Goal: Task Accomplishment & Management: Manage account settings

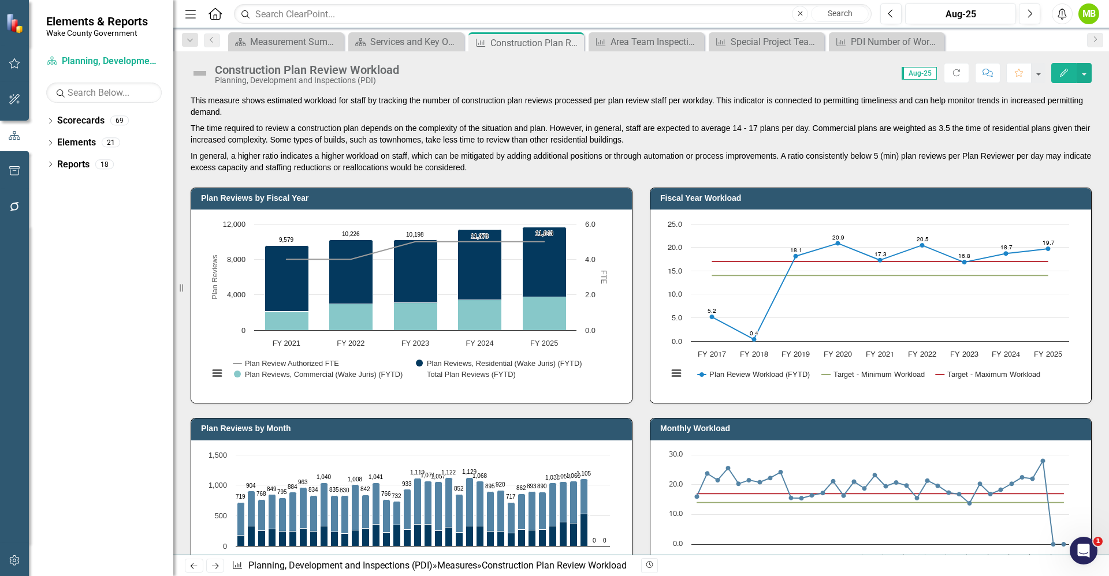
click at [816, 127] on p "The time required to review a construction plan depends on the complexity of th…" at bounding box center [641, 134] width 901 height 28
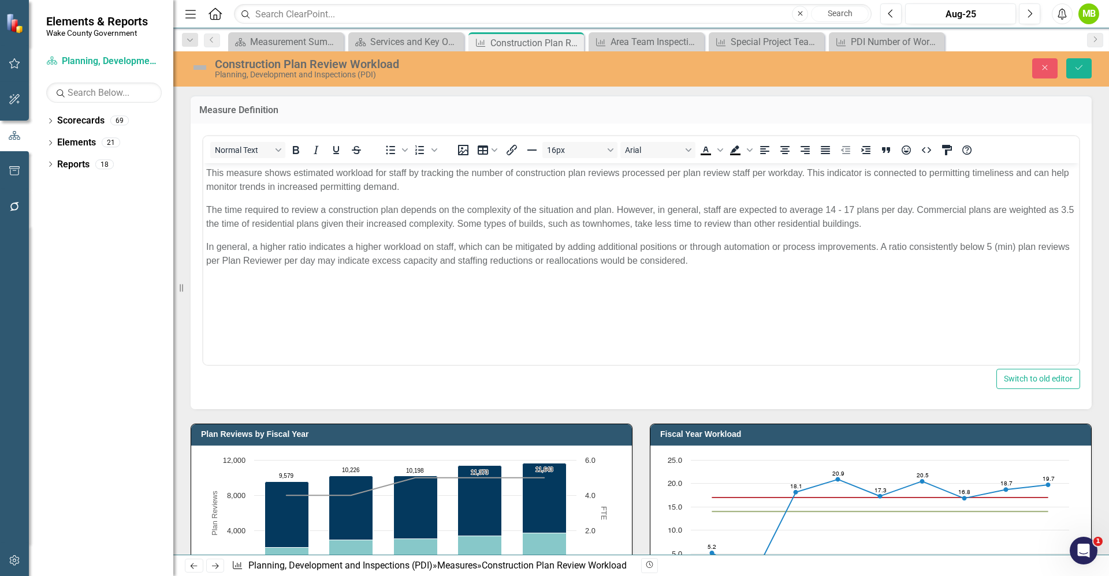
click at [918, 209] on p "The time required to review a construction plan depends on the complexity of th…" at bounding box center [641, 217] width 870 height 28
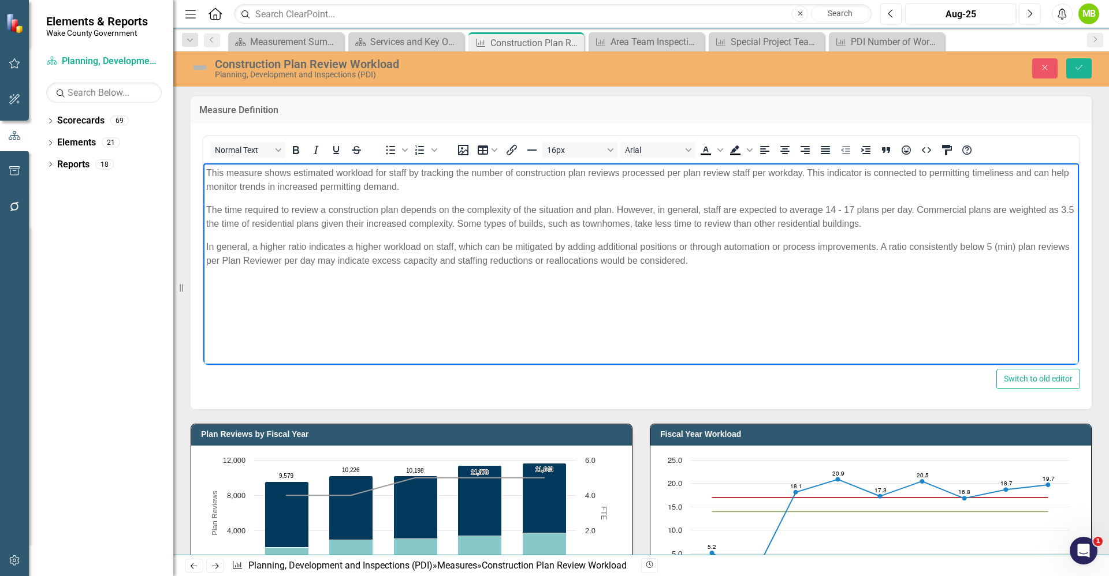
paste body "Rich Text Area. Press ALT-0 for help."
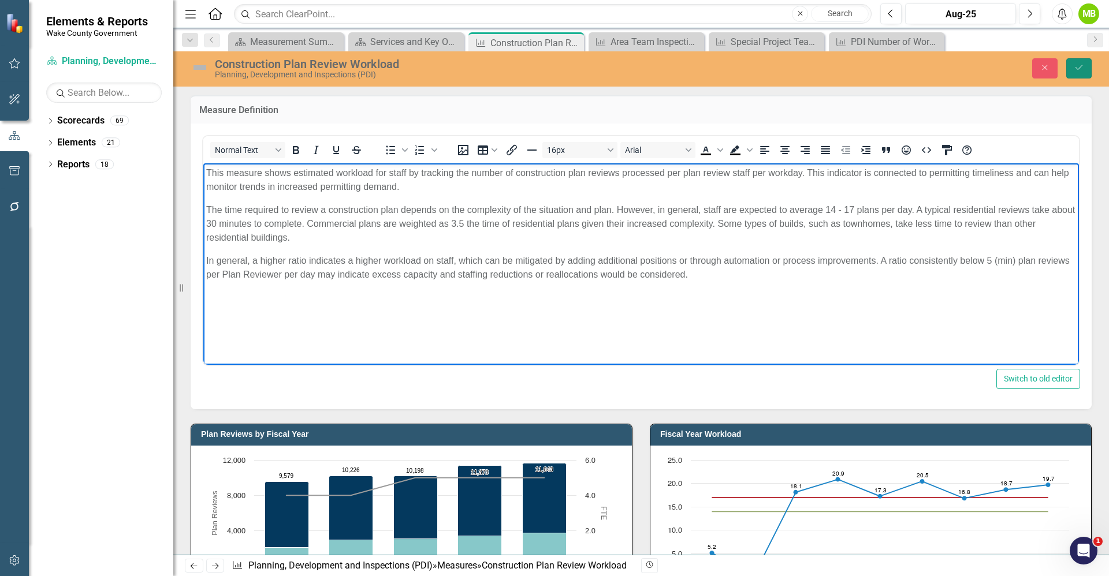
click at [1081, 65] on icon "Save" at bounding box center [1079, 68] width 10 height 8
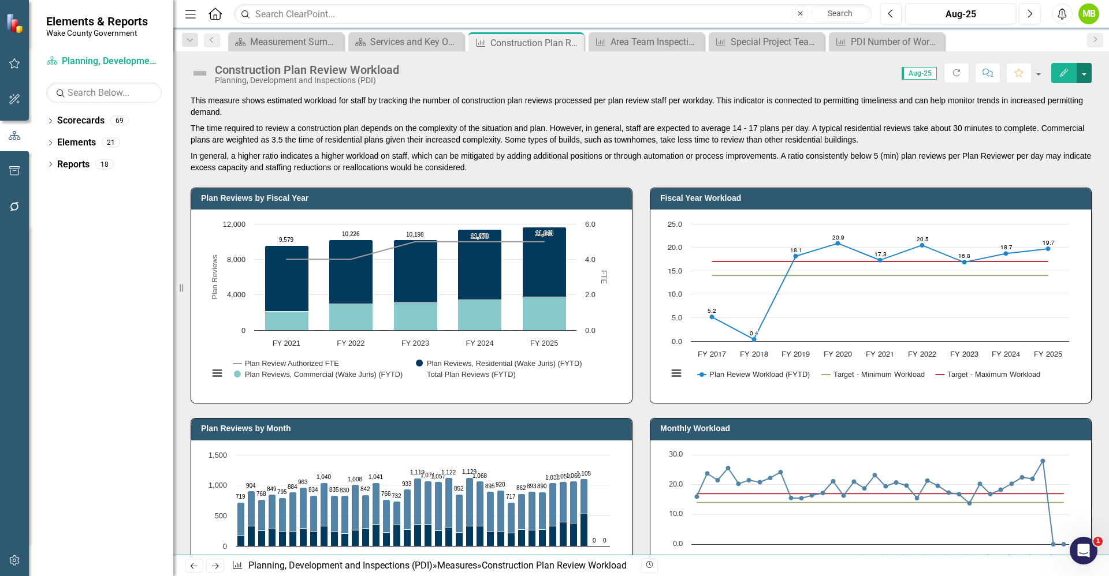
click at [1085, 78] on button "button" at bounding box center [1084, 73] width 15 height 20
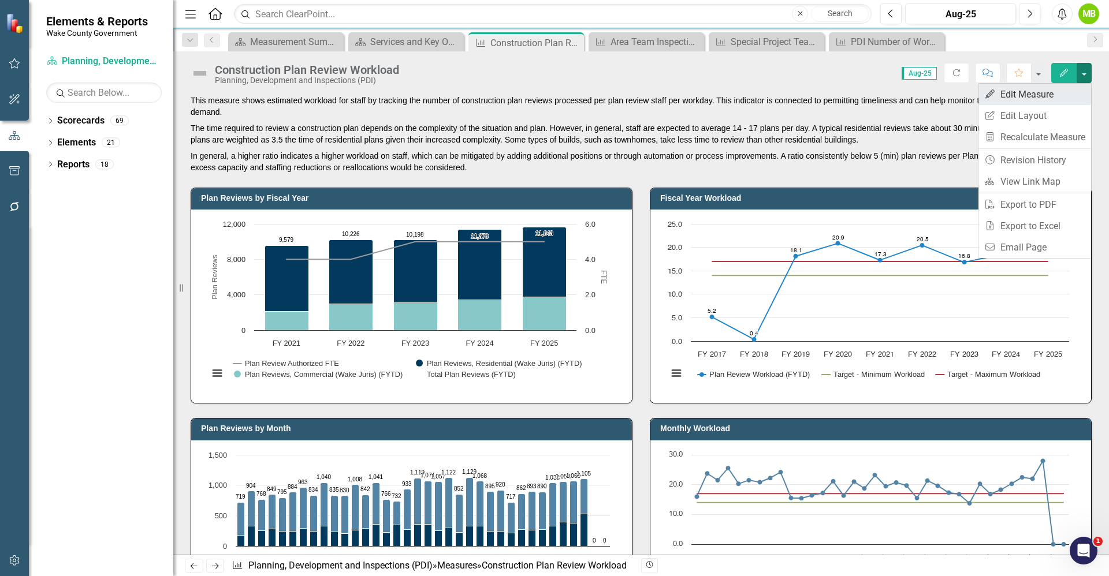
click at [1063, 95] on link "Edit Edit Measure" at bounding box center [1034, 94] width 113 height 21
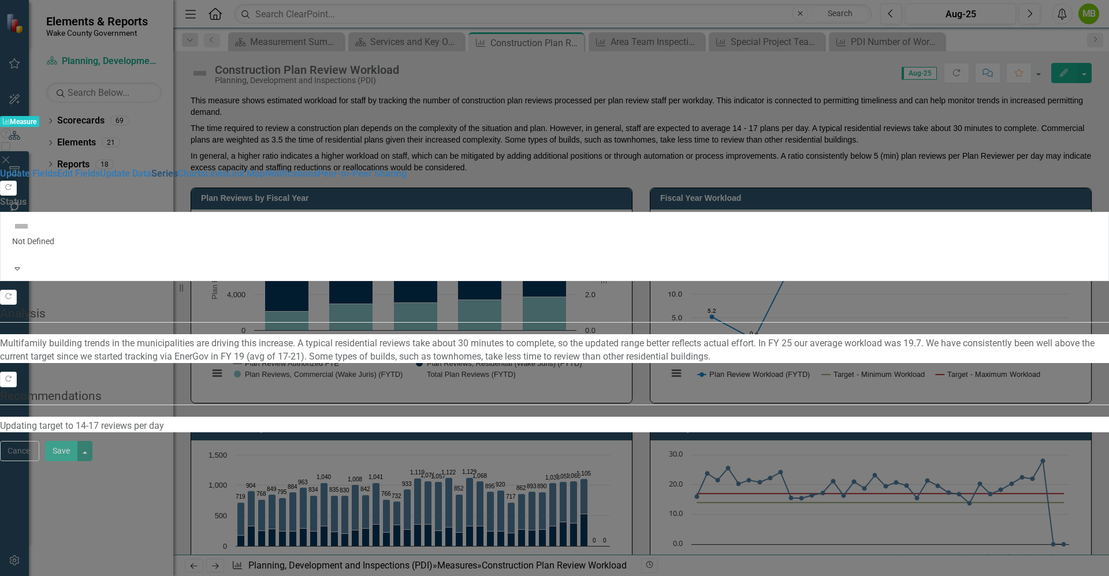
click at [151, 168] on link "Series" at bounding box center [164, 173] width 27 height 11
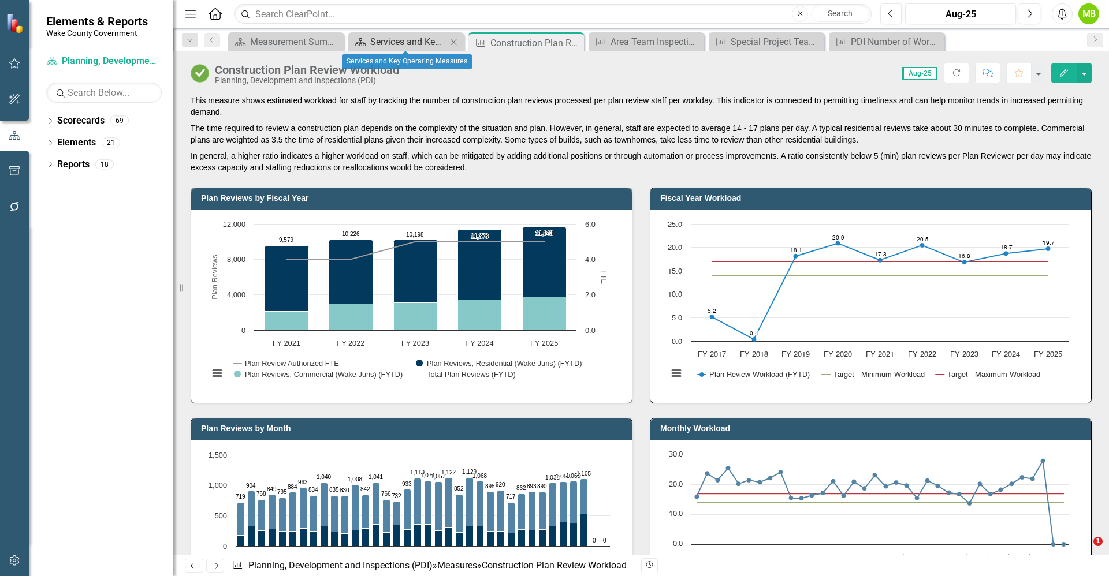
drag, startPoint x: 0, startPoint y: 0, endPoint x: 411, endPoint y: 37, distance: 412.3
click at [411, 37] on div "Services and Key Operating Measures" at bounding box center [408, 42] width 76 height 14
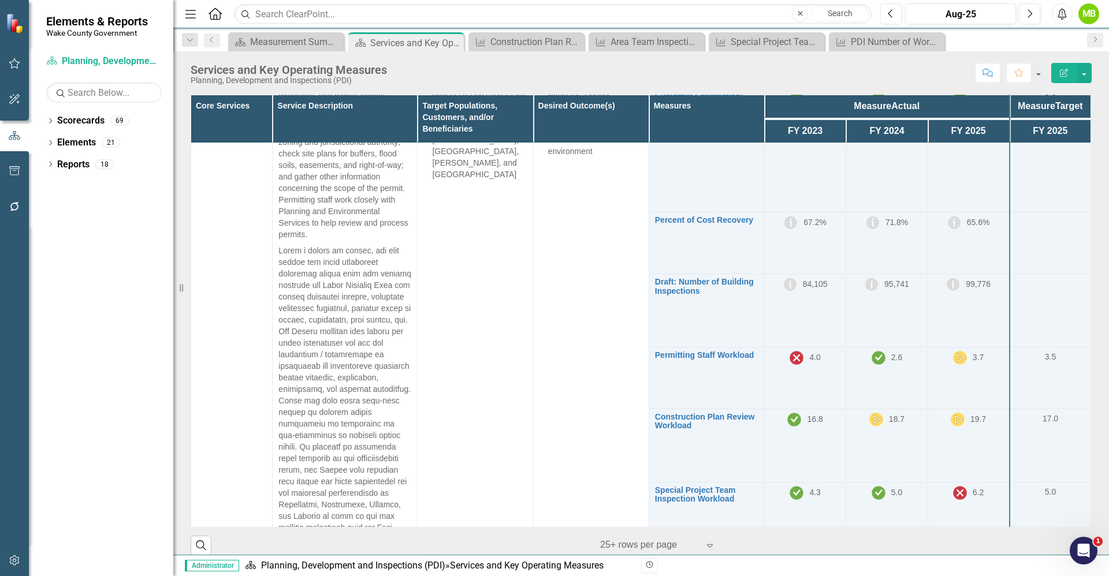
scroll to position [735, 0]
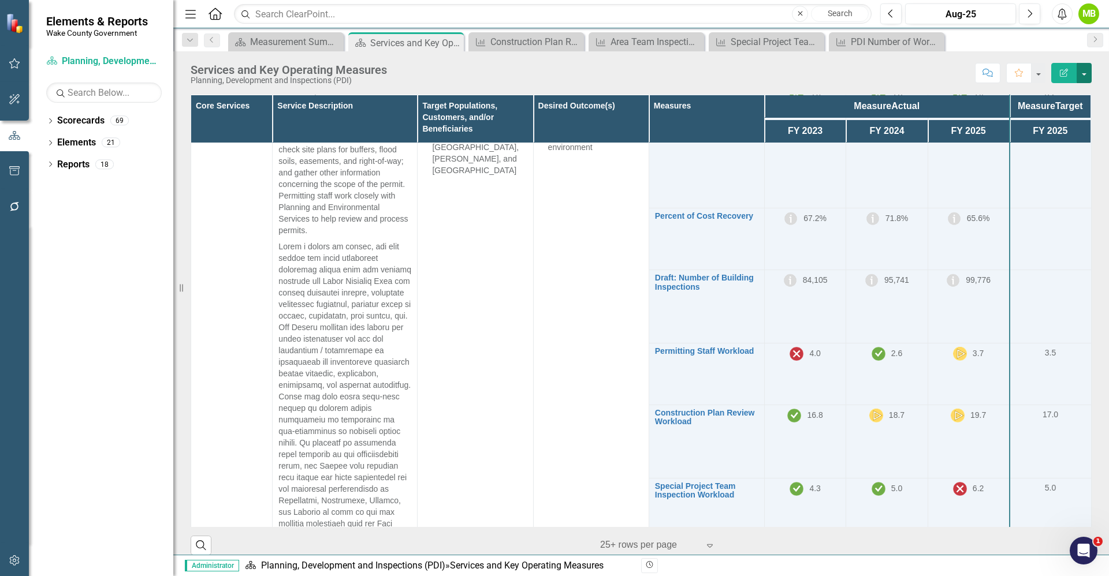
click at [1083, 71] on button "button" at bounding box center [1084, 73] width 15 height 20
click at [516, 48] on div "Construction Plan Review Workload" at bounding box center [528, 42] width 76 height 14
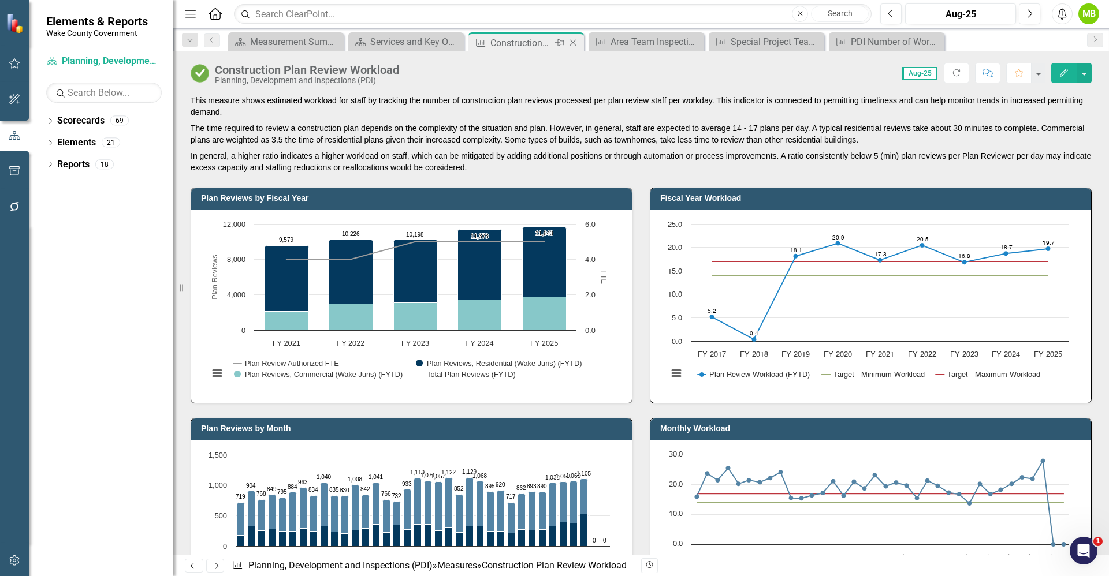
click at [535, 38] on div "Construction Plan Review Workload" at bounding box center [521, 43] width 62 height 14
click at [1084, 73] on button "button" at bounding box center [1084, 73] width 15 height 20
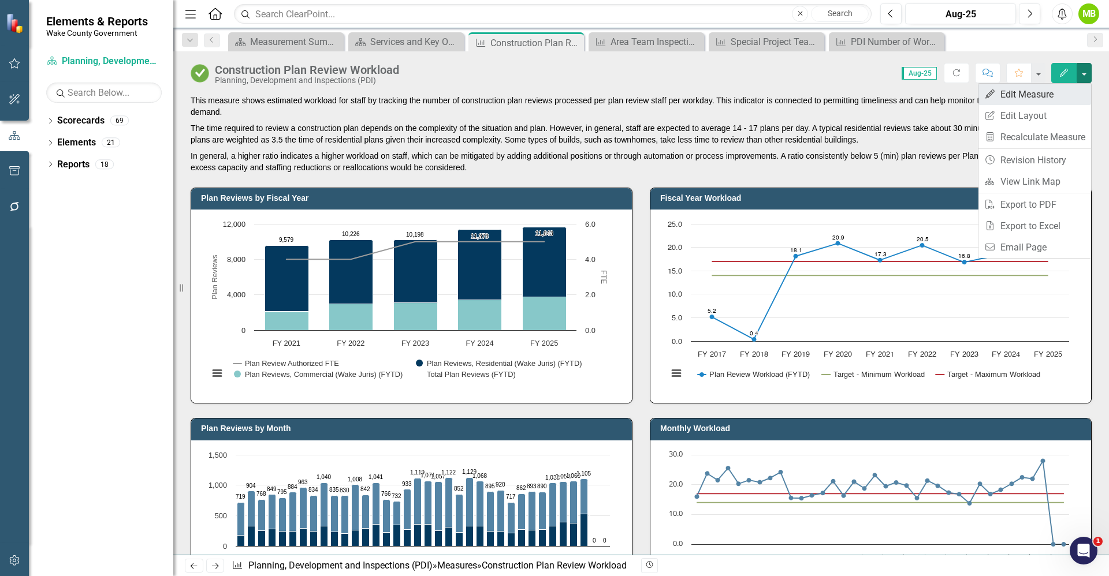
click at [1060, 96] on link "Edit Edit Measure" at bounding box center [1034, 94] width 113 height 21
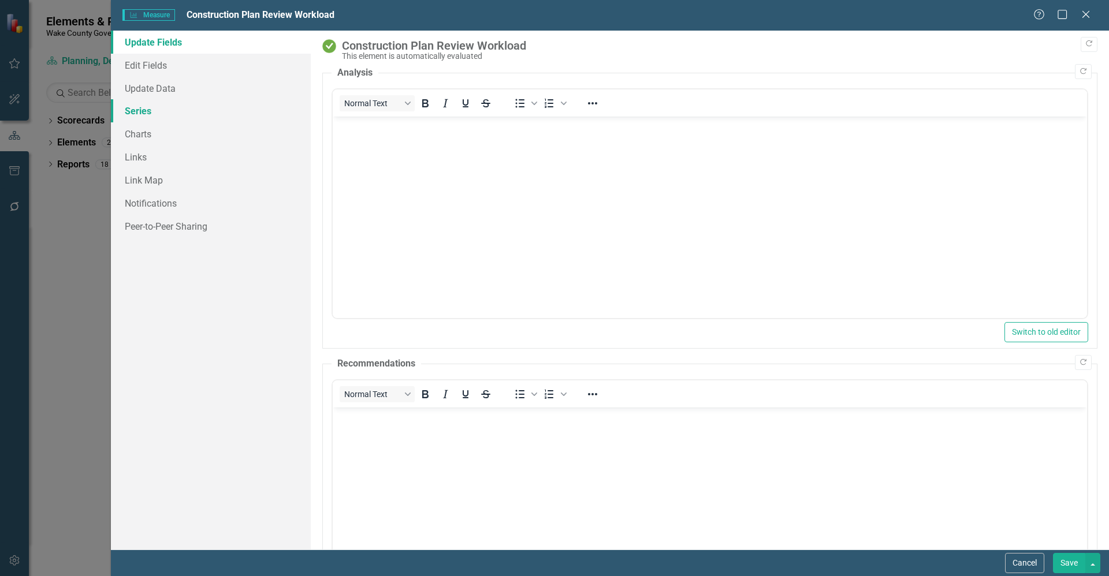
click at [151, 114] on link "Series" at bounding box center [211, 110] width 200 height 23
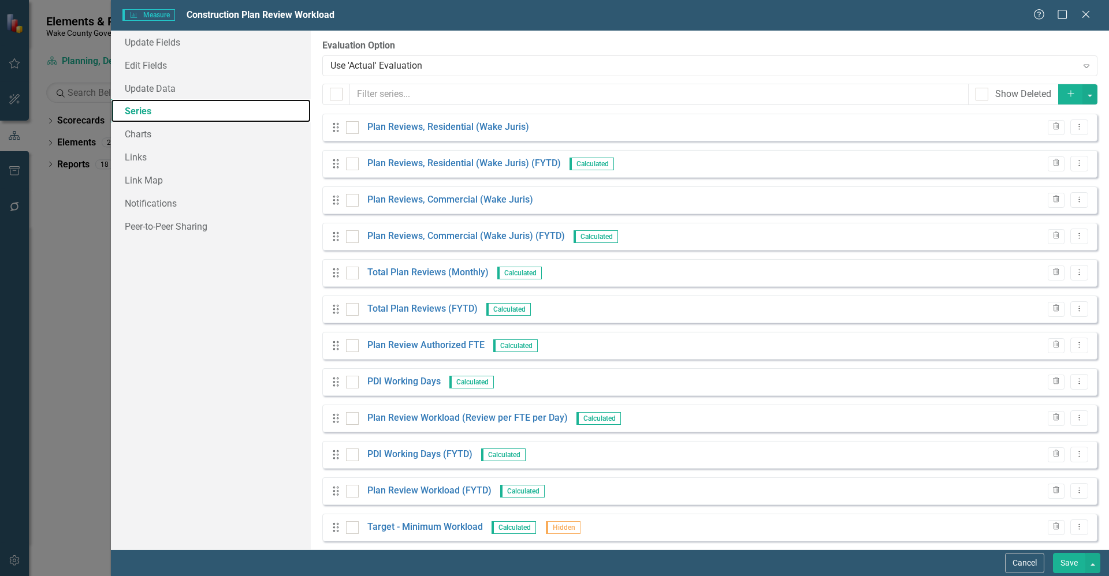
checkbox input "false"
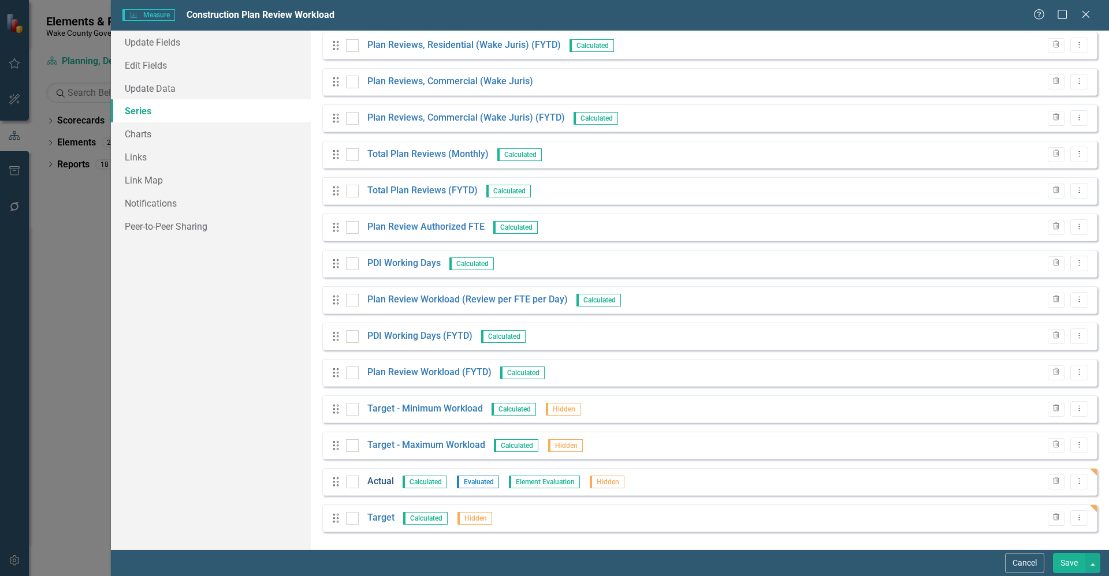
click at [386, 484] on link "Actual" at bounding box center [380, 481] width 27 height 13
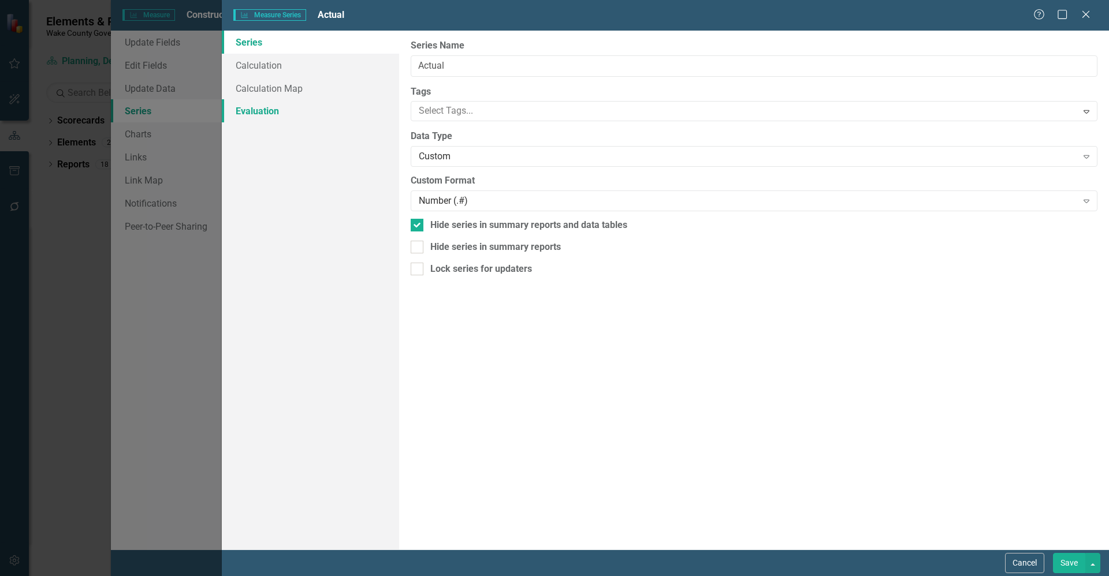
click at [270, 112] on link "Evaluation" at bounding box center [310, 110] width 177 height 23
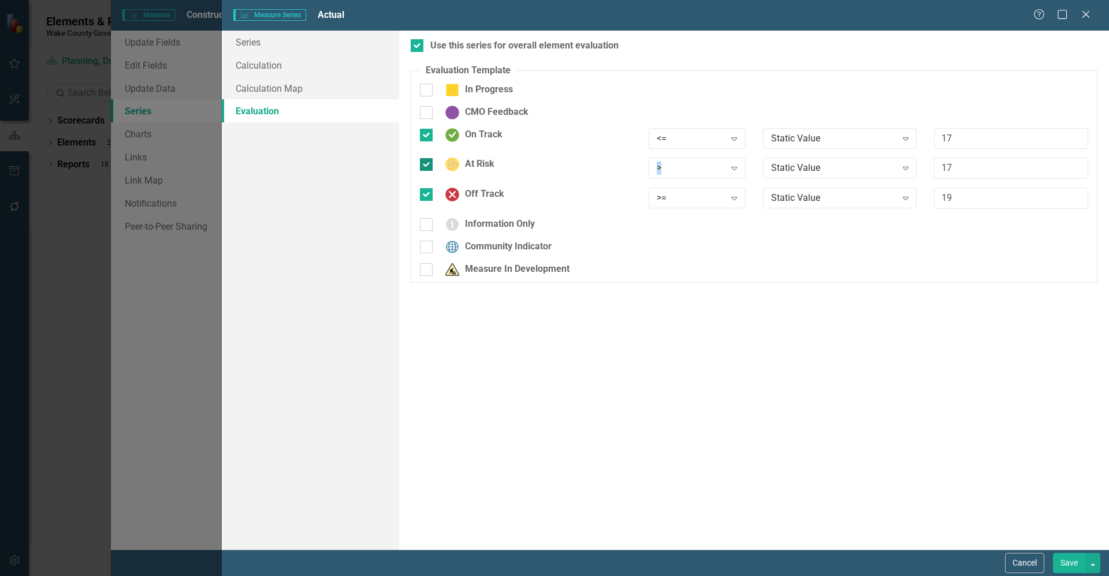
drag, startPoint x: 697, startPoint y: 170, endPoint x: 629, endPoint y: 162, distance: 68.1
click at [629, 162] on div "At Risk > Expand Static Value Expand 17" at bounding box center [754, 173] width 686 height 30
click at [702, 170] on div ">" at bounding box center [691, 168] width 68 height 13
click at [699, 245] on div "<=" at bounding box center [699, 245] width 79 height 13
drag, startPoint x: 991, startPoint y: 165, endPoint x: 920, endPoint y: 157, distance: 71.5
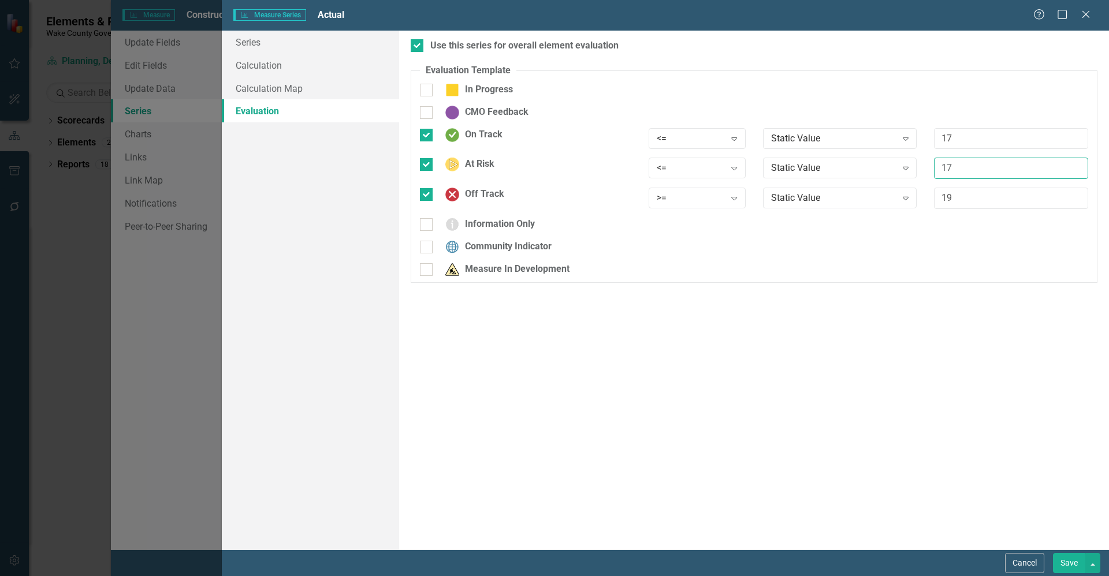
click at [920, 157] on fieldset "Evaluation Template You can define a default evaluation for this series by sele…" at bounding box center [754, 173] width 687 height 219
type input "19"
click at [704, 197] on div ">=" at bounding box center [691, 198] width 68 height 13
click at [694, 218] on div ">" at bounding box center [699, 218] width 79 height 13
drag, startPoint x: 1108, startPoint y: 403, endPoint x: 1069, endPoint y: 508, distance: 112.2
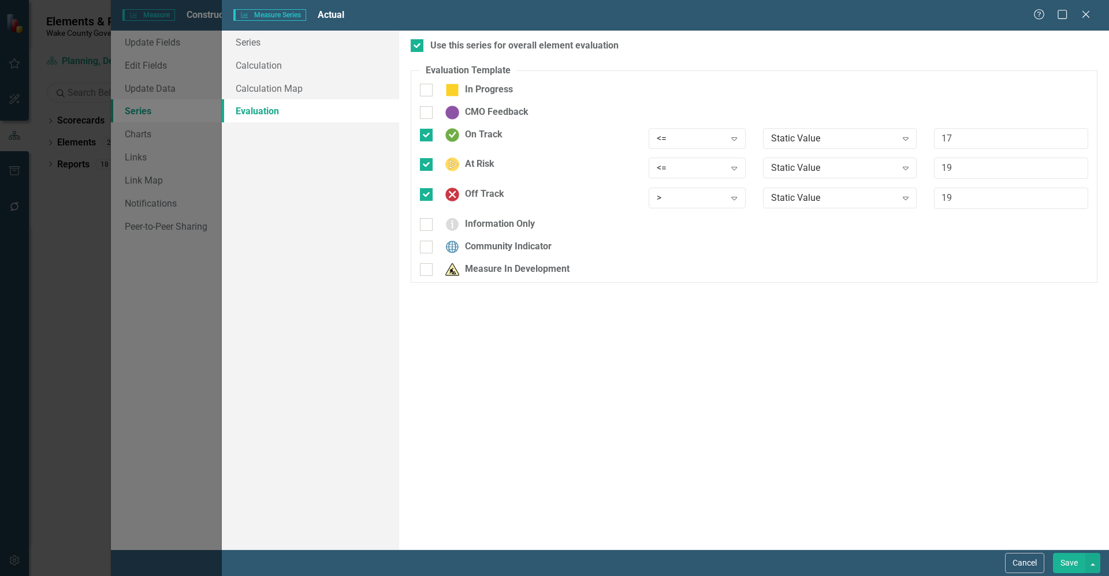
click at [1069, 508] on div "Use this series for overall element evaluation Evaluation Template You can defi…" at bounding box center [754, 290] width 710 height 519
click at [1066, 562] on button "Save" at bounding box center [1069, 563] width 32 height 20
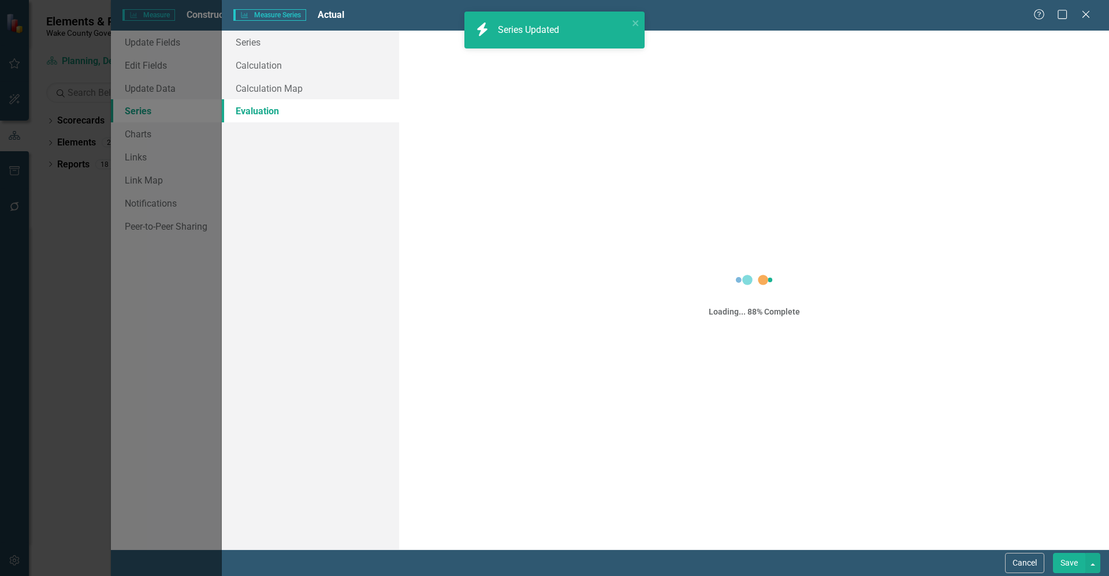
drag, startPoint x: 375, startPoint y: 116, endPoint x: 1078, endPoint y: 564, distance: 833.6
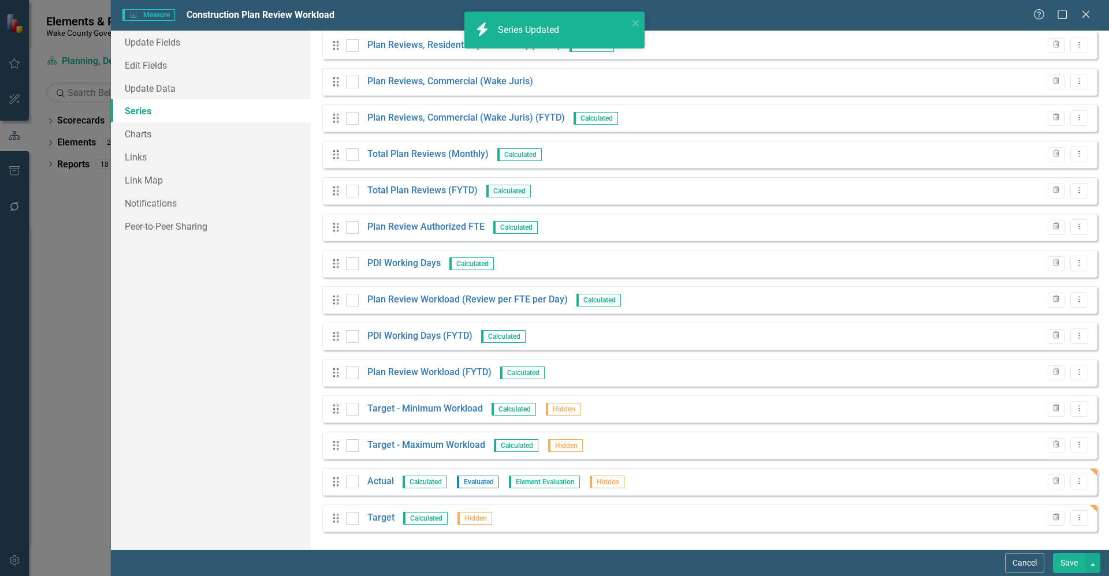
click at [1062, 557] on button "Save" at bounding box center [1069, 563] width 32 height 20
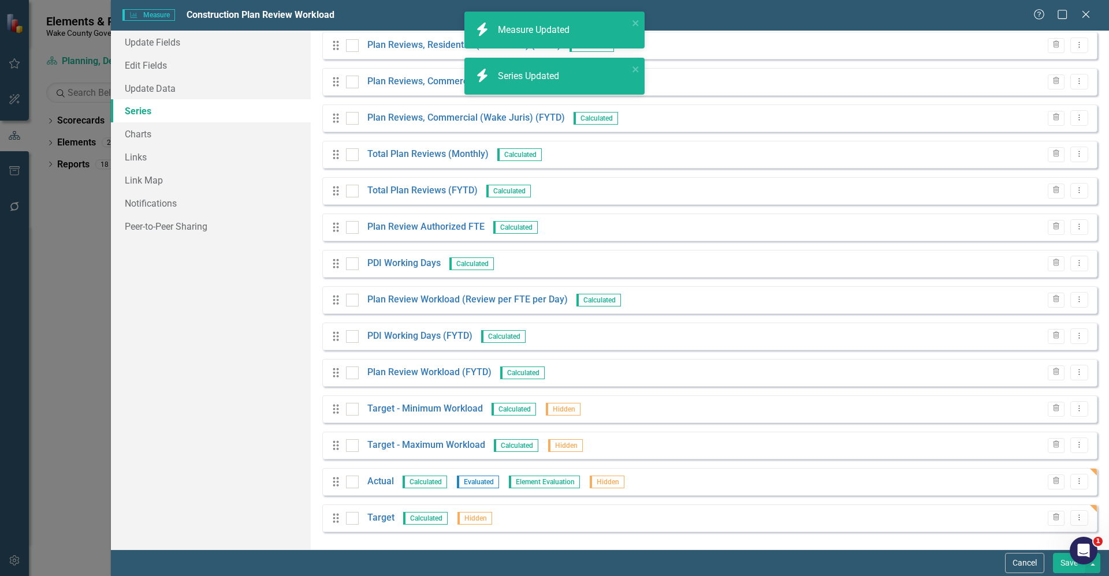
click at [379, 46] on div "Services and Key Operating Measures" at bounding box center [408, 42] width 76 height 14
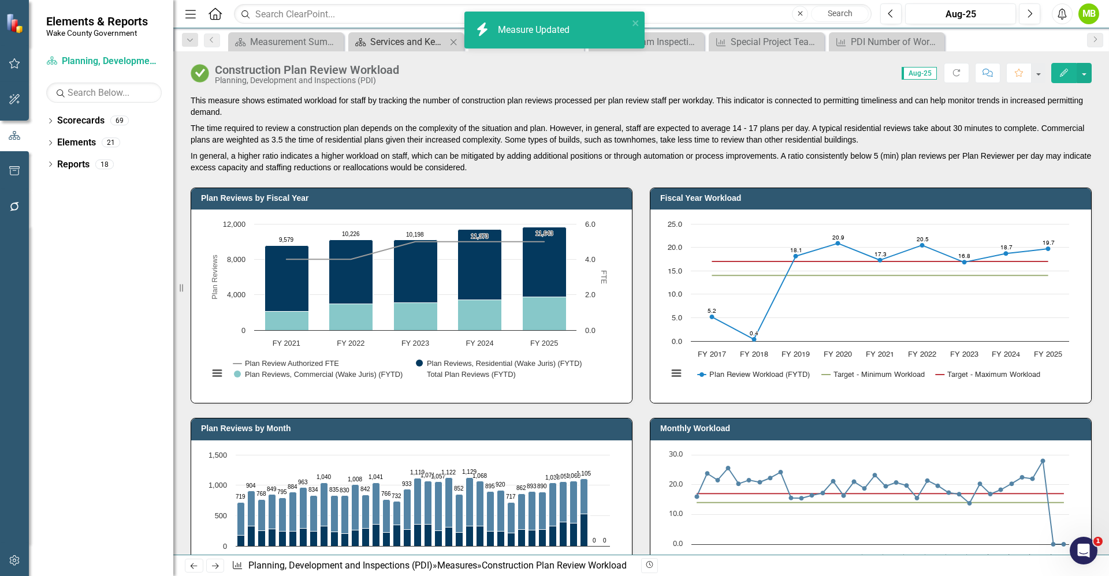
click at [384, 40] on div "Services and Key Operating Measures" at bounding box center [408, 42] width 76 height 14
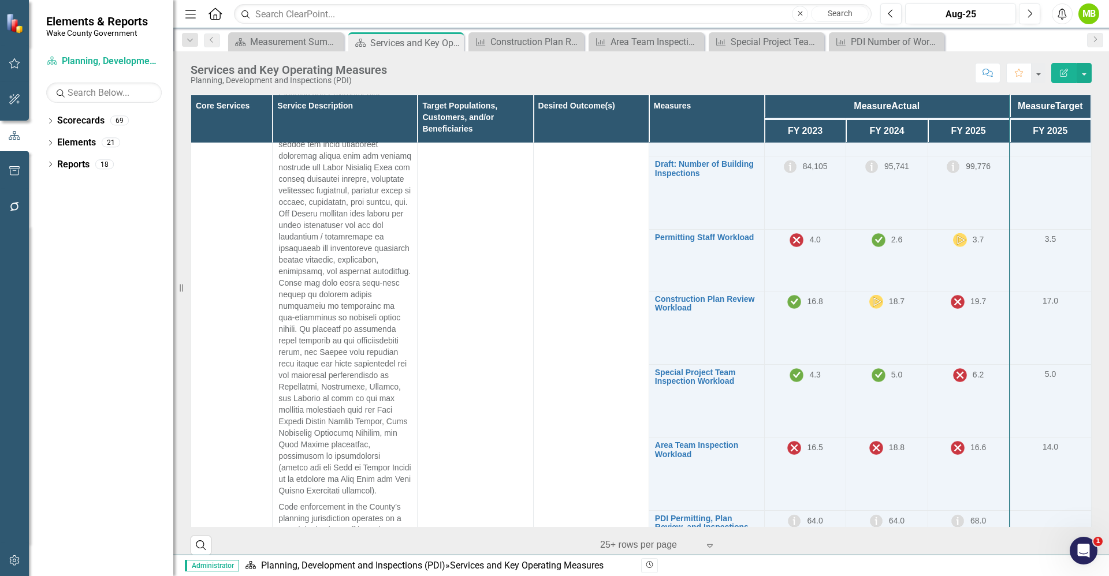
scroll to position [851, 0]
click at [534, 40] on div "Construction Plan Review Workload" at bounding box center [528, 42] width 76 height 14
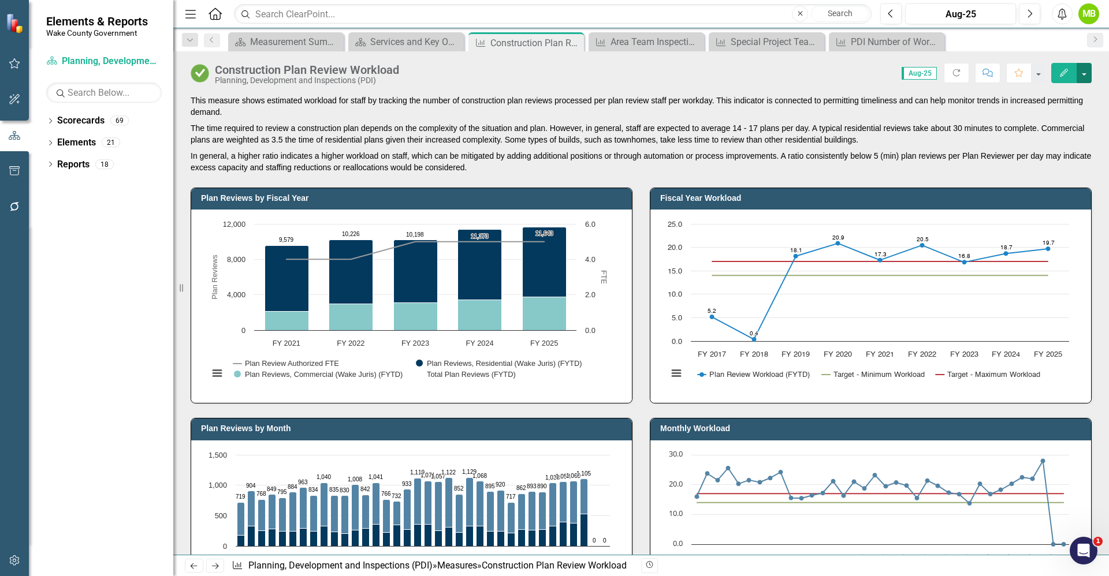
click at [1084, 75] on button "button" at bounding box center [1084, 73] width 15 height 20
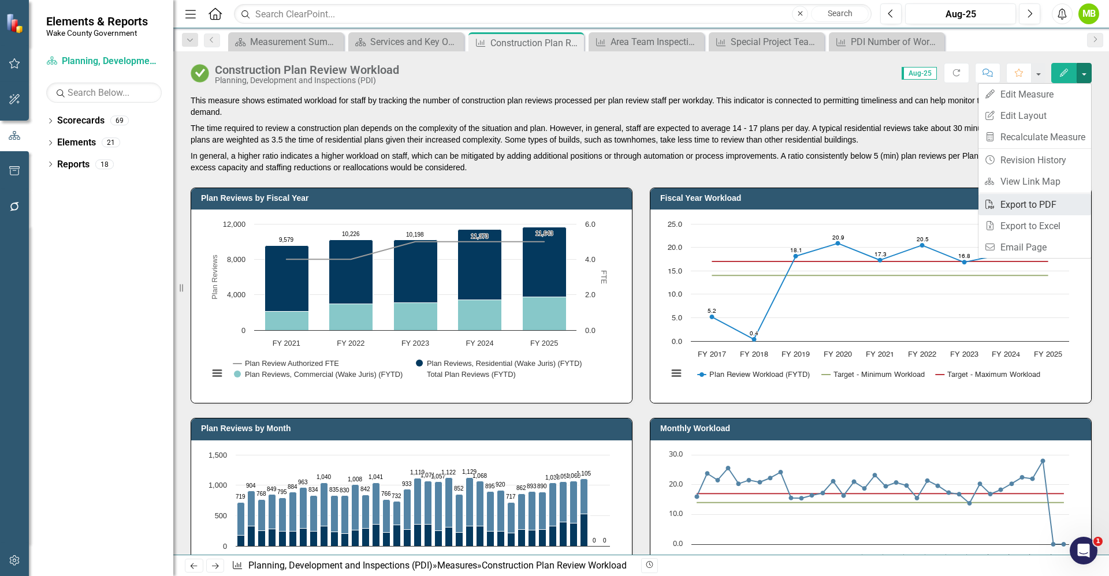
click at [1053, 201] on link "PDF Export to PDF" at bounding box center [1034, 204] width 113 height 21
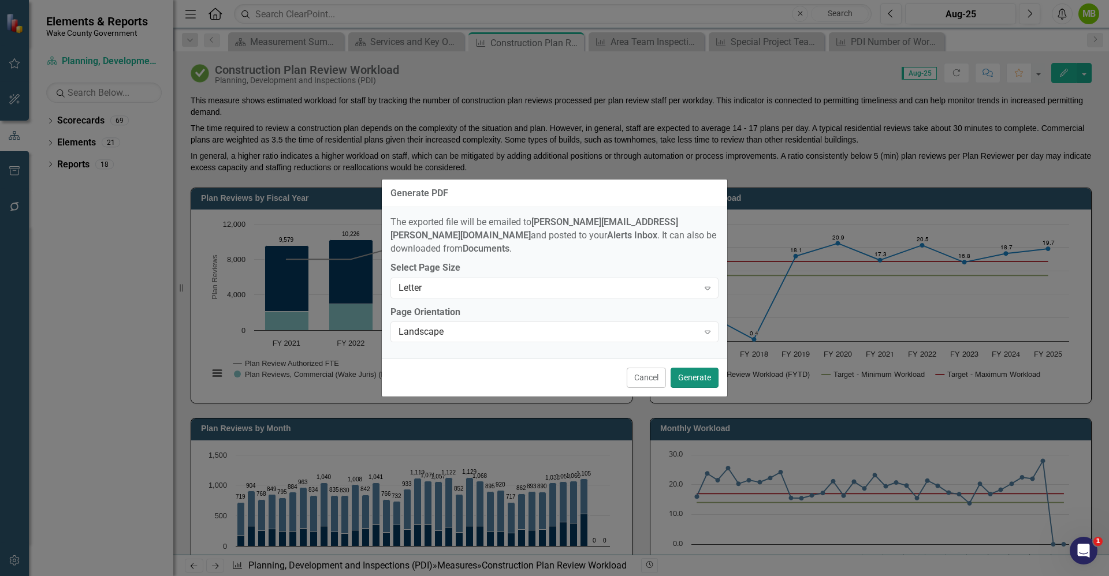
click at [702, 368] on button "Generate" at bounding box center [695, 378] width 48 height 20
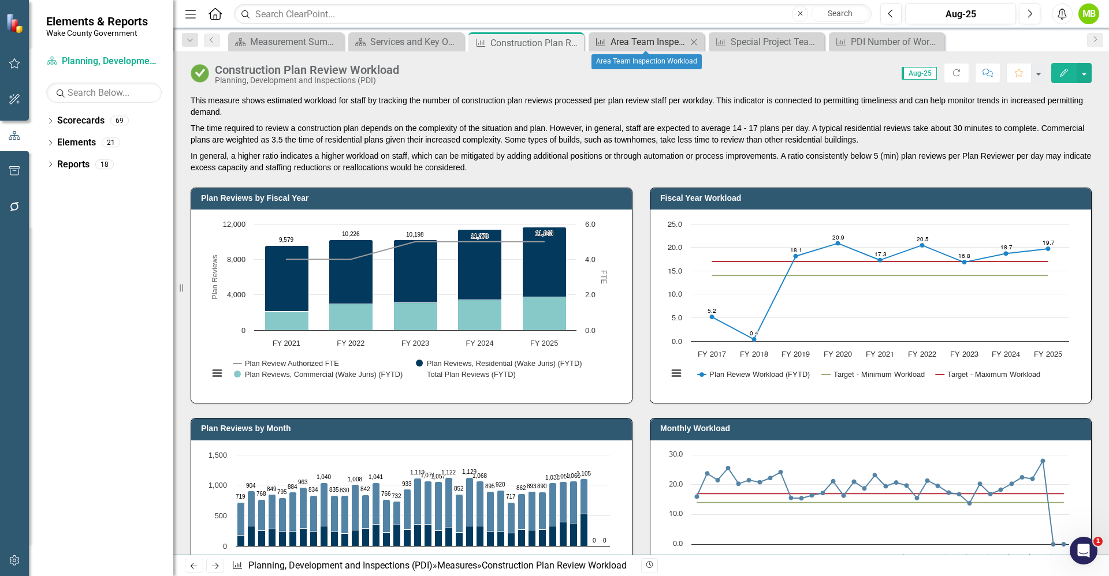
click at [640, 36] on div "Area Team Inspection Workload" at bounding box center [648, 42] width 76 height 14
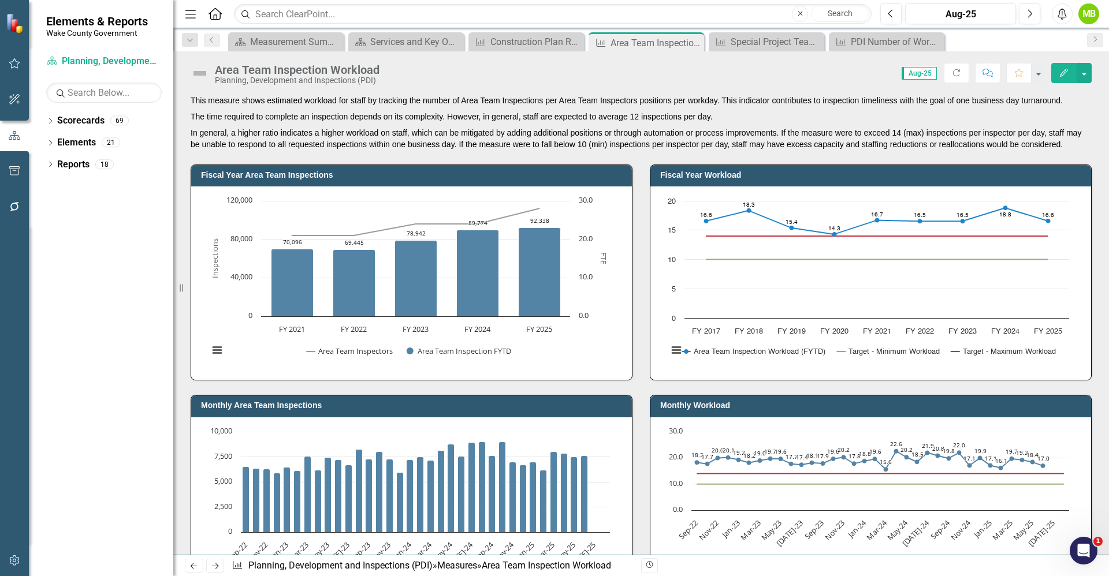
click at [714, 167] on div "Menu Home Search Close Search Previous Aug-25 Next Alerts MB User Edit Profile …" at bounding box center [641, 288] width 936 height 576
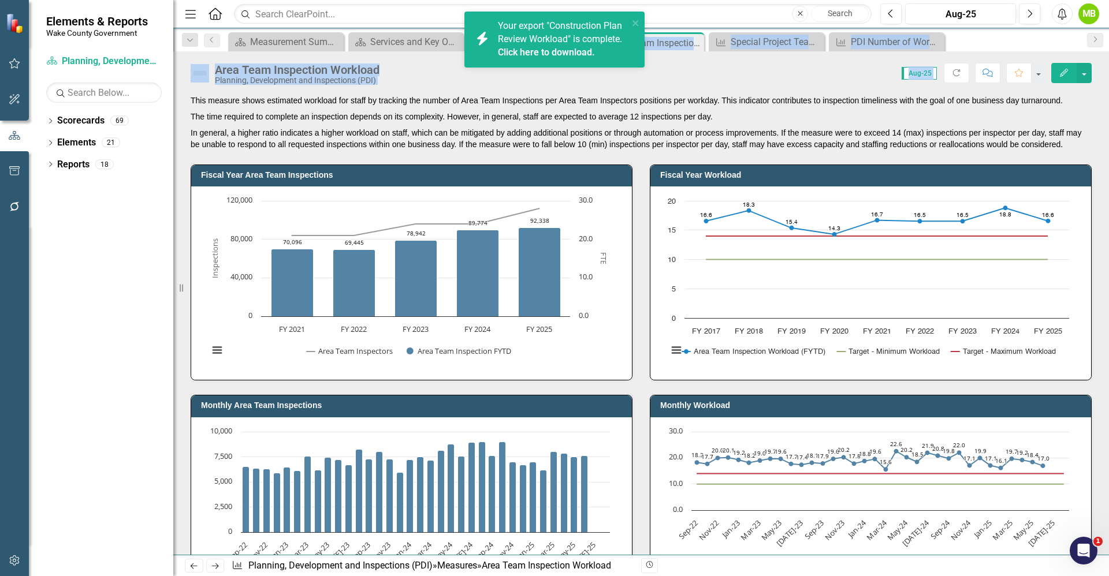
click at [744, 91] on div "Area Team Inspection Workload Planning, Development and Inspections (PDI) Score…" at bounding box center [641, 303] width 936 height 504
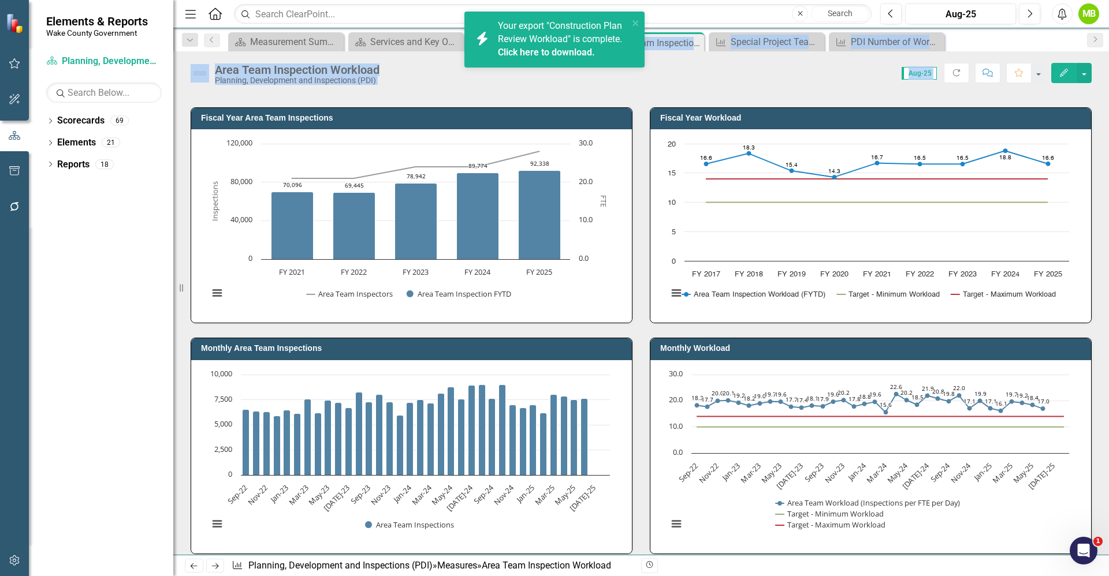
scroll to position [12, 0]
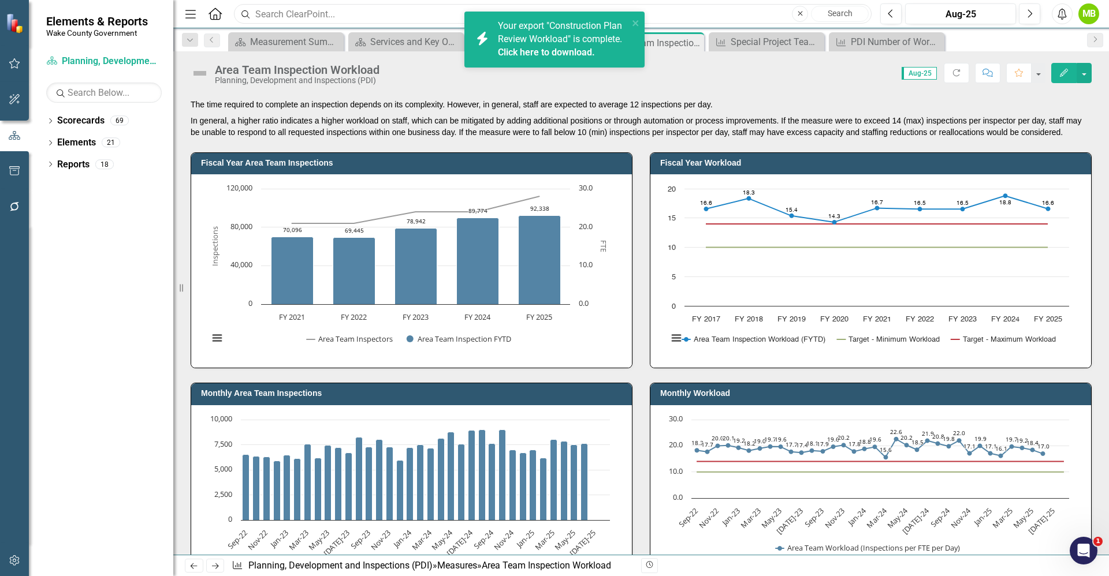
click at [762, 23] on input "text" at bounding box center [553, 14] width 638 height 20
click at [477, 147] on div "Fiscal Year Area Team Inspections Chart Combination chart with 2 data series. F…" at bounding box center [411, 253] width 459 height 230
click at [408, 35] on div "Services and Key Operating Measures" at bounding box center [408, 42] width 76 height 14
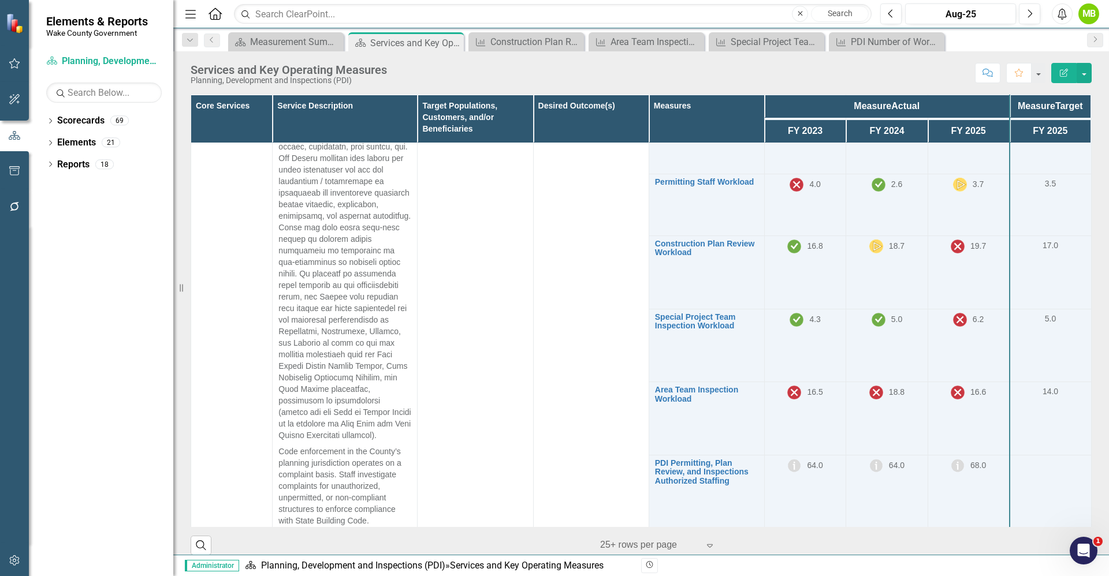
scroll to position [902, 0]
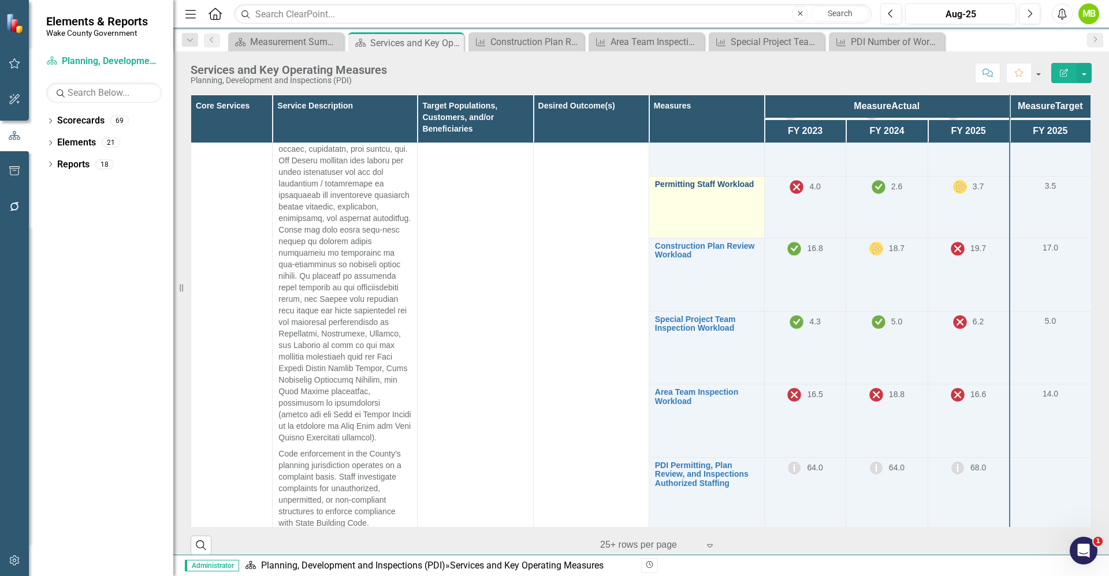
click at [677, 189] on link "Permitting Staff Workload" at bounding box center [706, 184] width 103 height 9
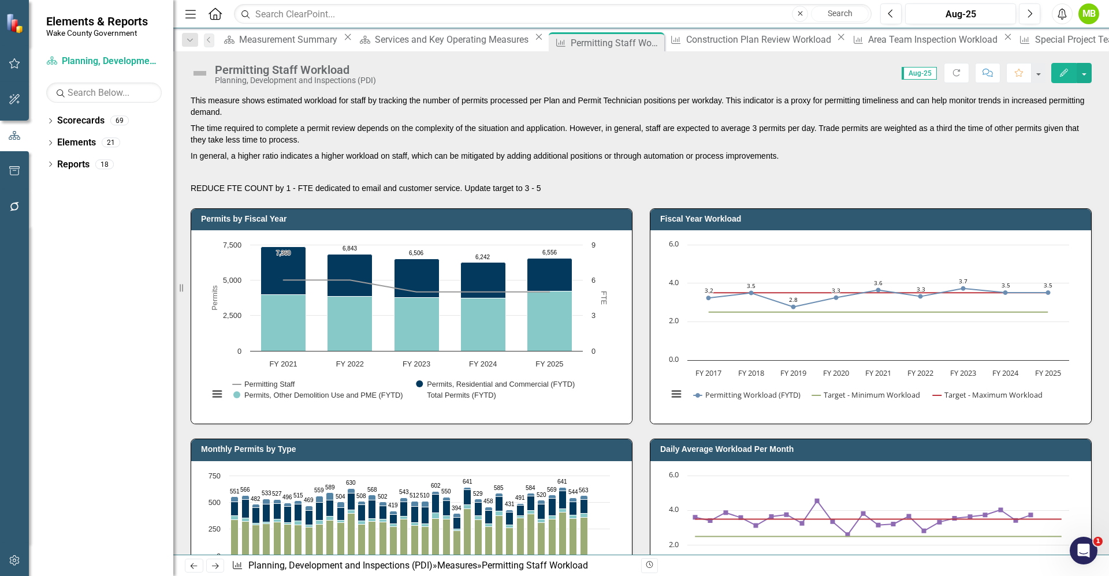
click at [668, 190] on p "REDUCE FTE COUNT by 1 - FTE dedicated to email and customer service. Update tar…" at bounding box center [641, 187] width 901 height 14
